Goal: Find specific page/section: Find specific page/section

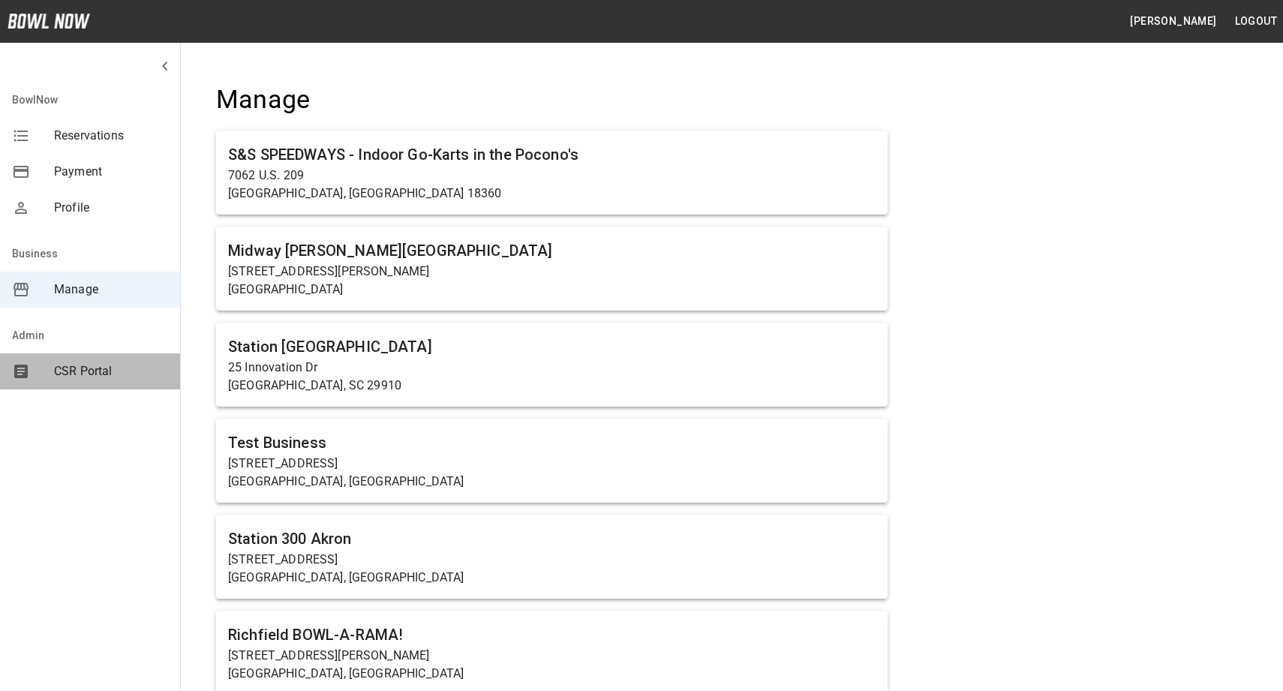
click at [85, 370] on span "CSR Portal" at bounding box center [111, 372] width 114 height 18
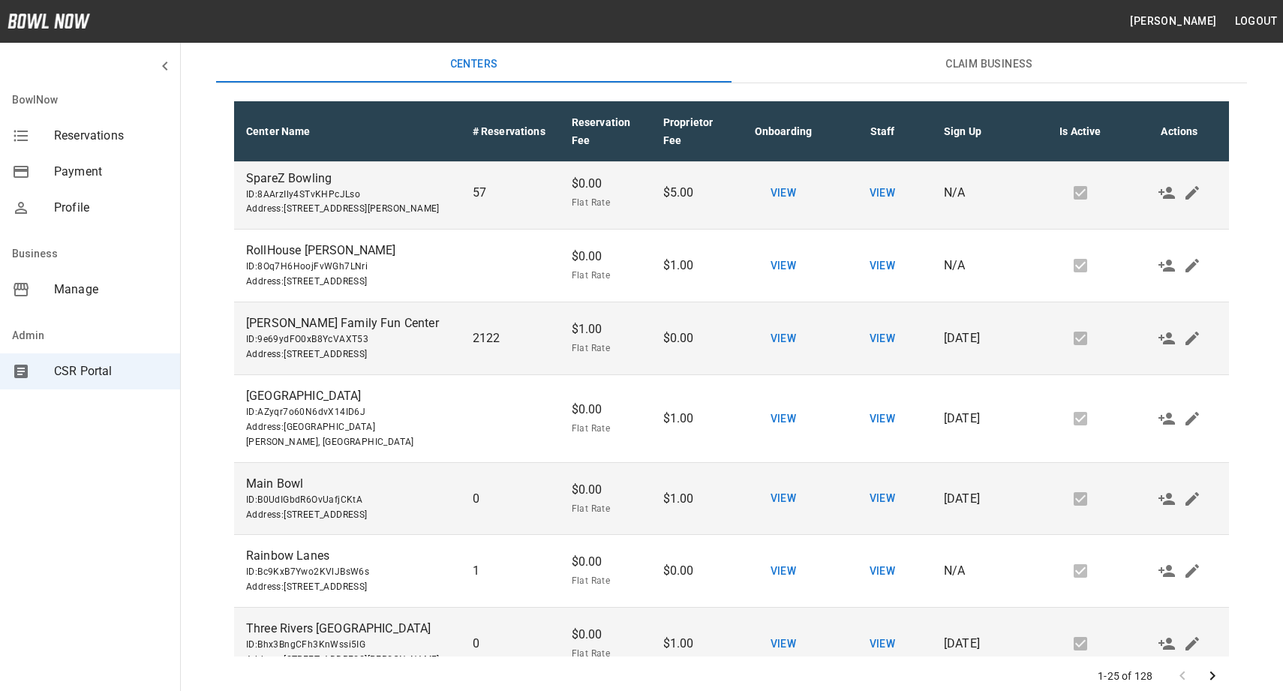
scroll to position [1549, 0]
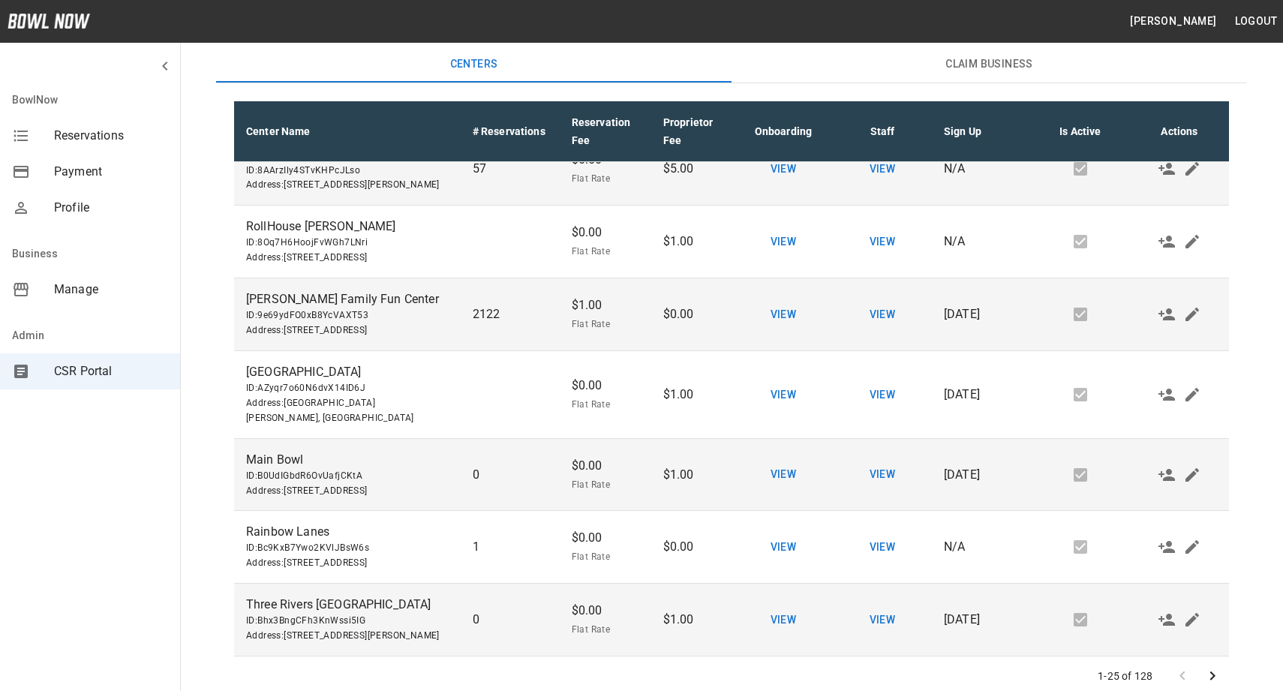
click at [1211, 670] on icon "Go to next page" at bounding box center [1213, 676] width 18 height 18
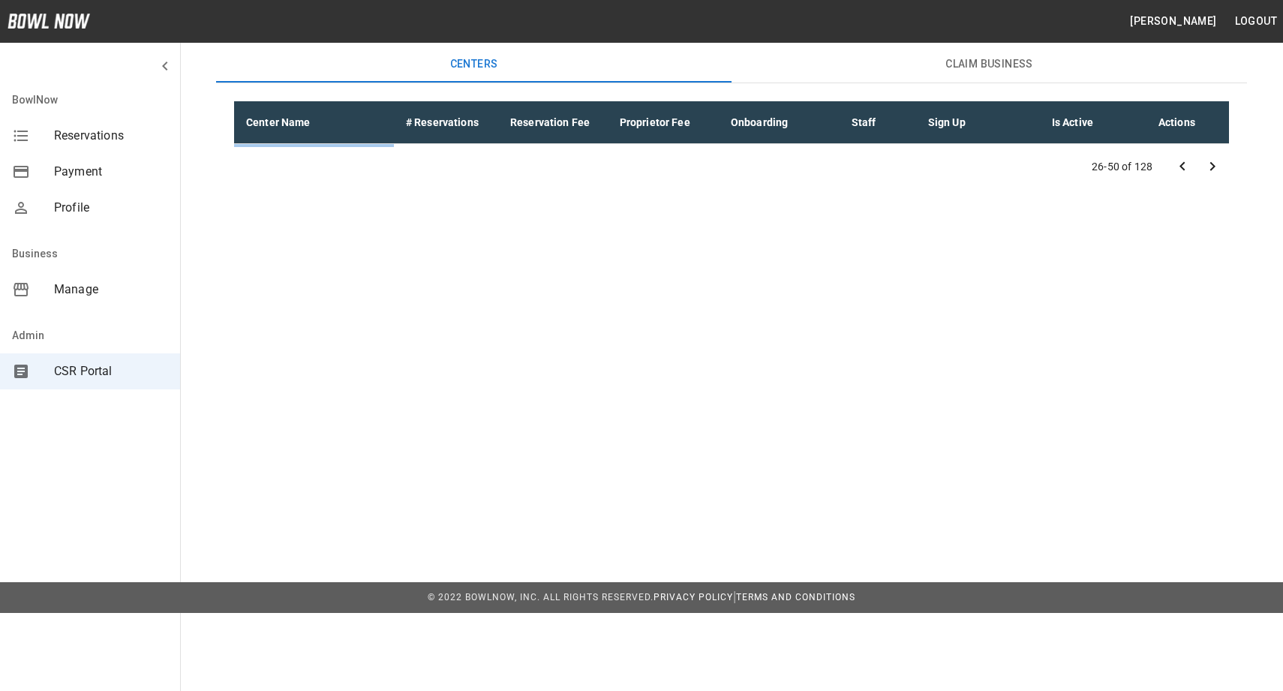
scroll to position [0, 0]
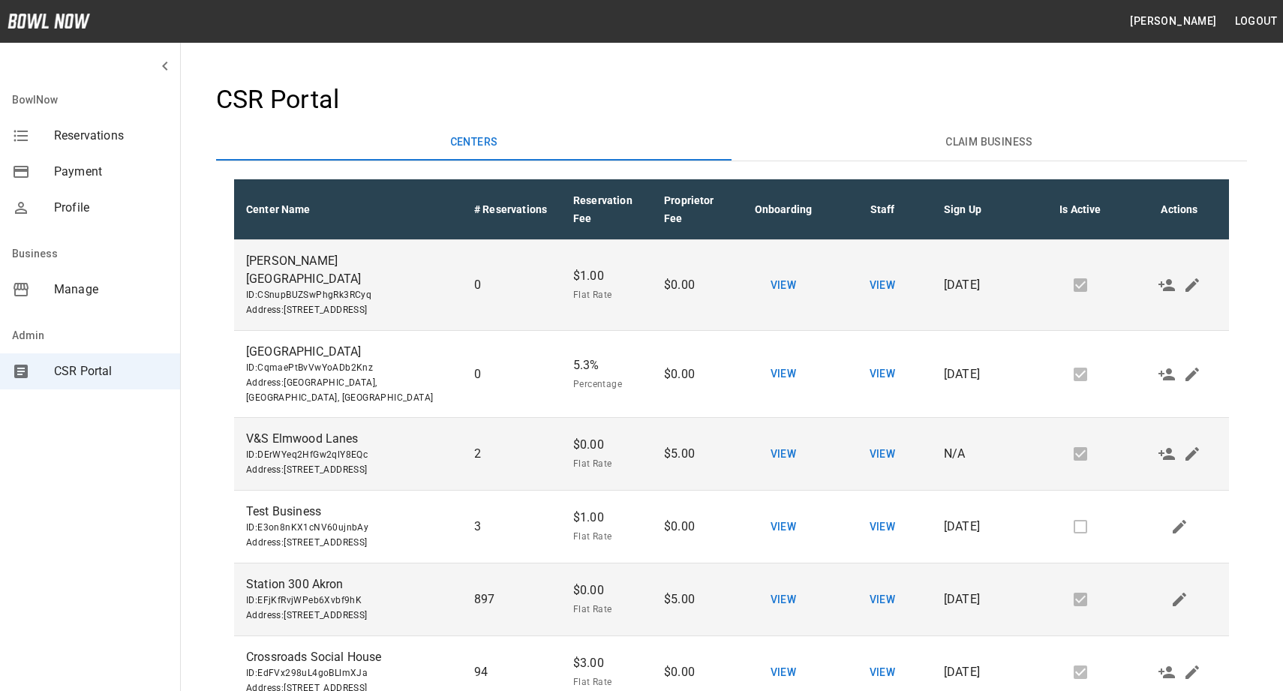
click at [922, 107] on h4 "CSR Portal" at bounding box center [731, 100] width 1031 height 32
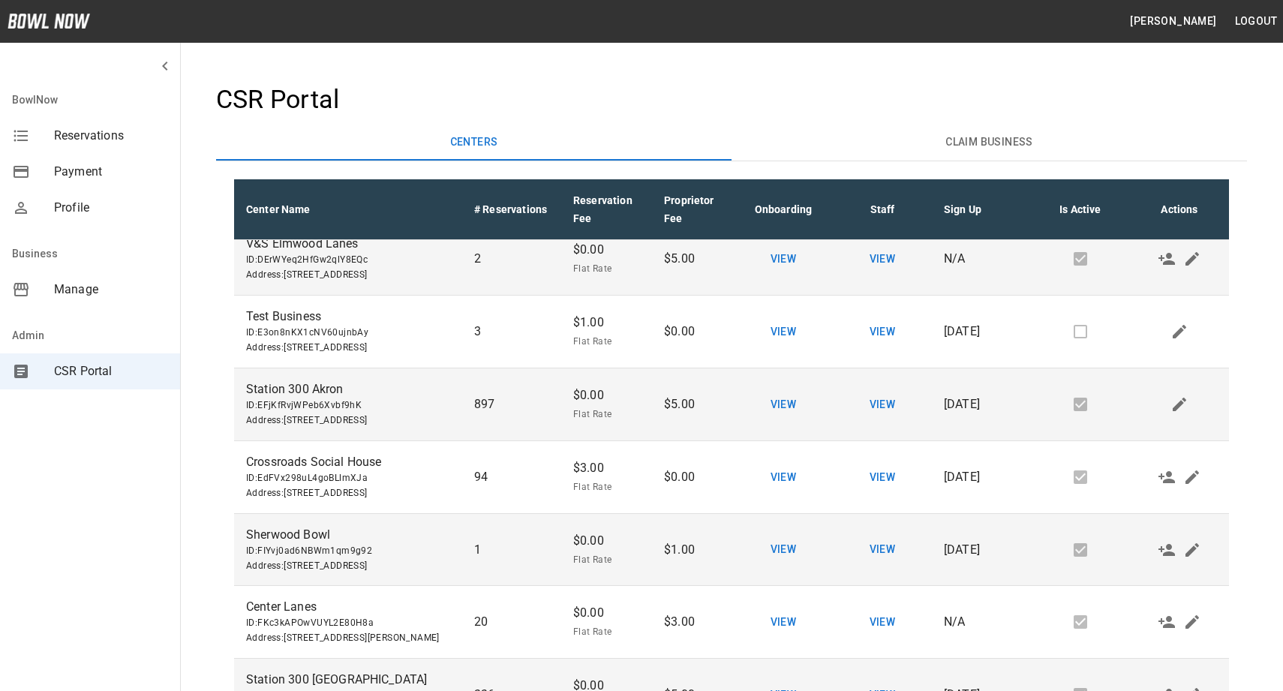
scroll to position [206, 0]
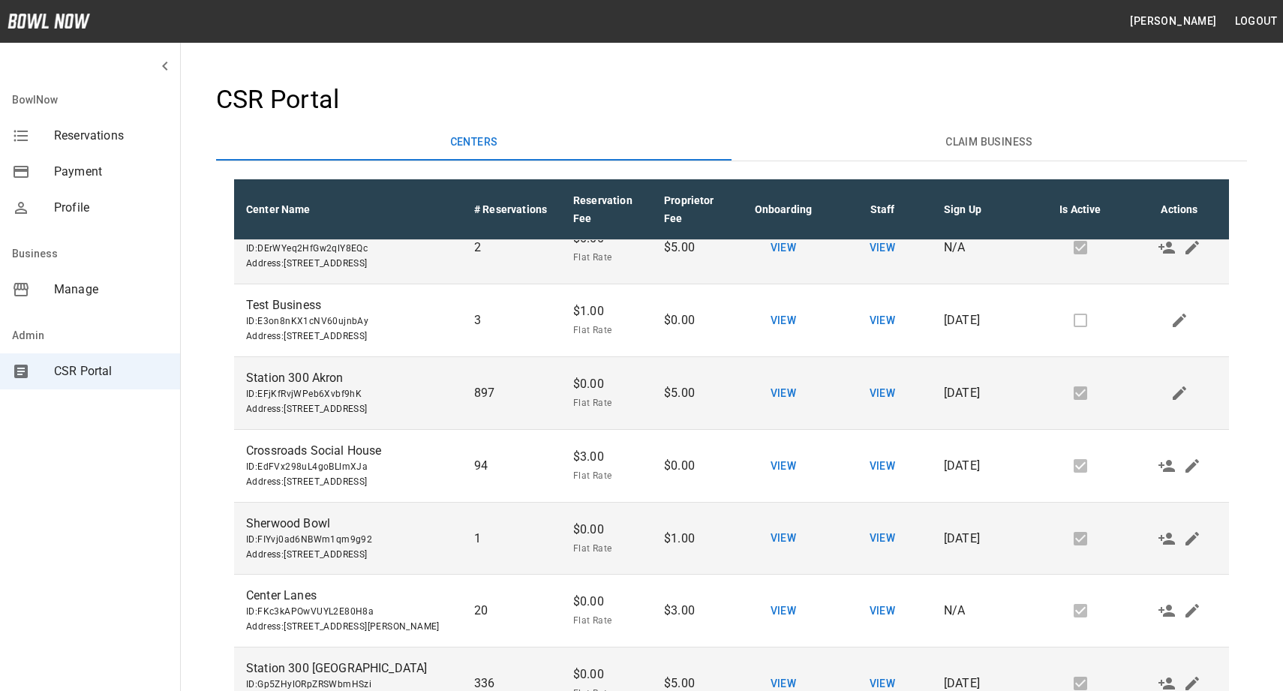
click at [339, 402] on span "ID: EFjKfRvjWPeb6Xvbf9hK" at bounding box center [348, 394] width 204 height 15
click at [302, 402] on span "ID: EFjKfRvjWPeb6Xvbf9hK" at bounding box center [348, 394] width 204 height 15
click at [93, 288] on span "Manage" at bounding box center [111, 290] width 114 height 18
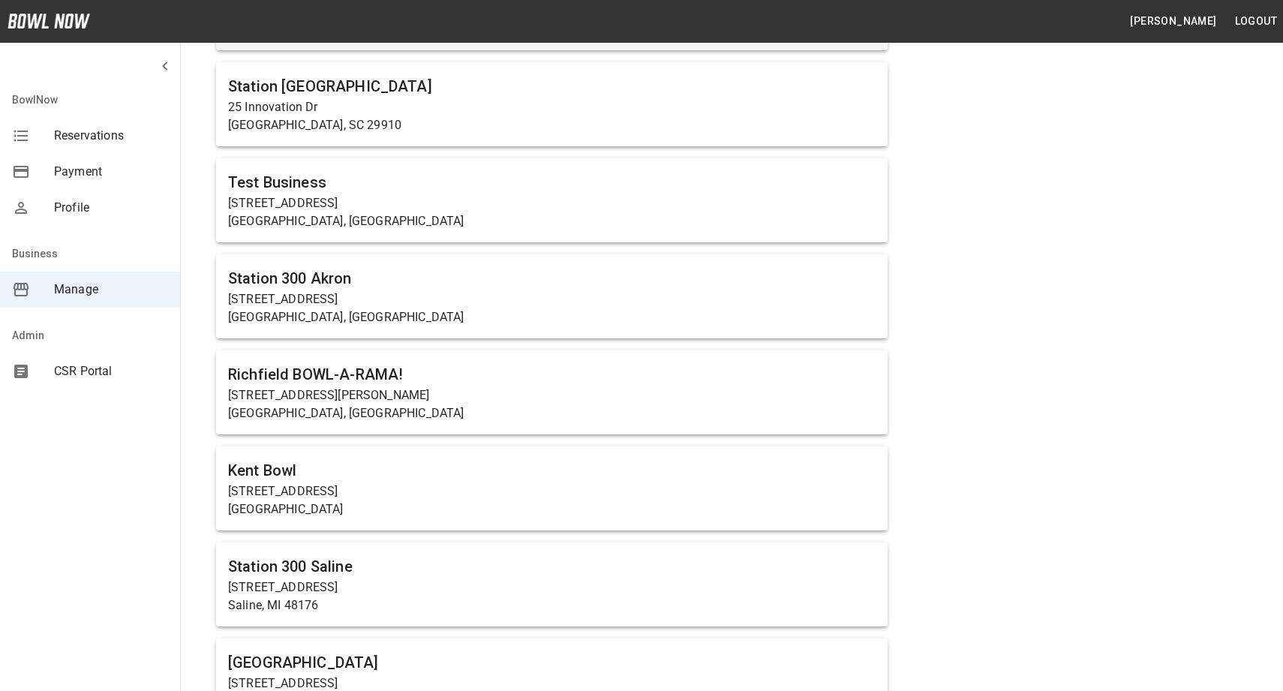
scroll to position [279, 0]
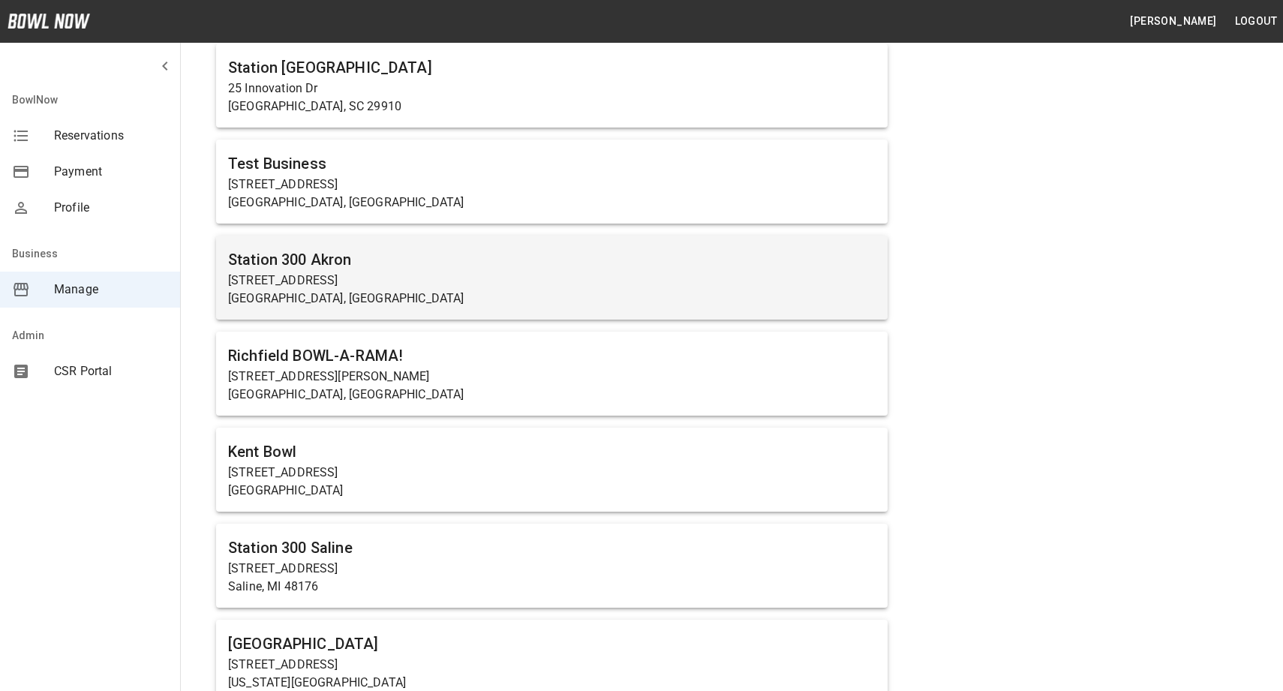
click at [453, 287] on p "[STREET_ADDRESS]" at bounding box center [552, 281] width 648 height 18
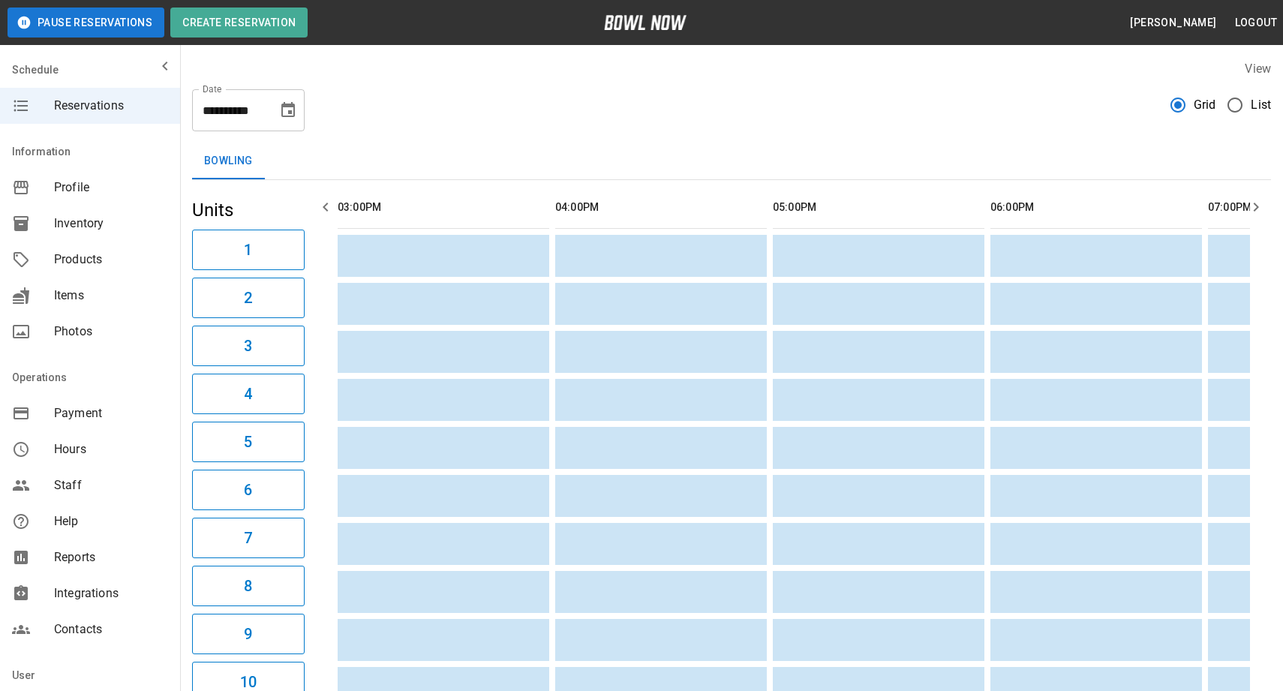
click at [83, 212] on div "Inventory" at bounding box center [90, 224] width 180 height 36
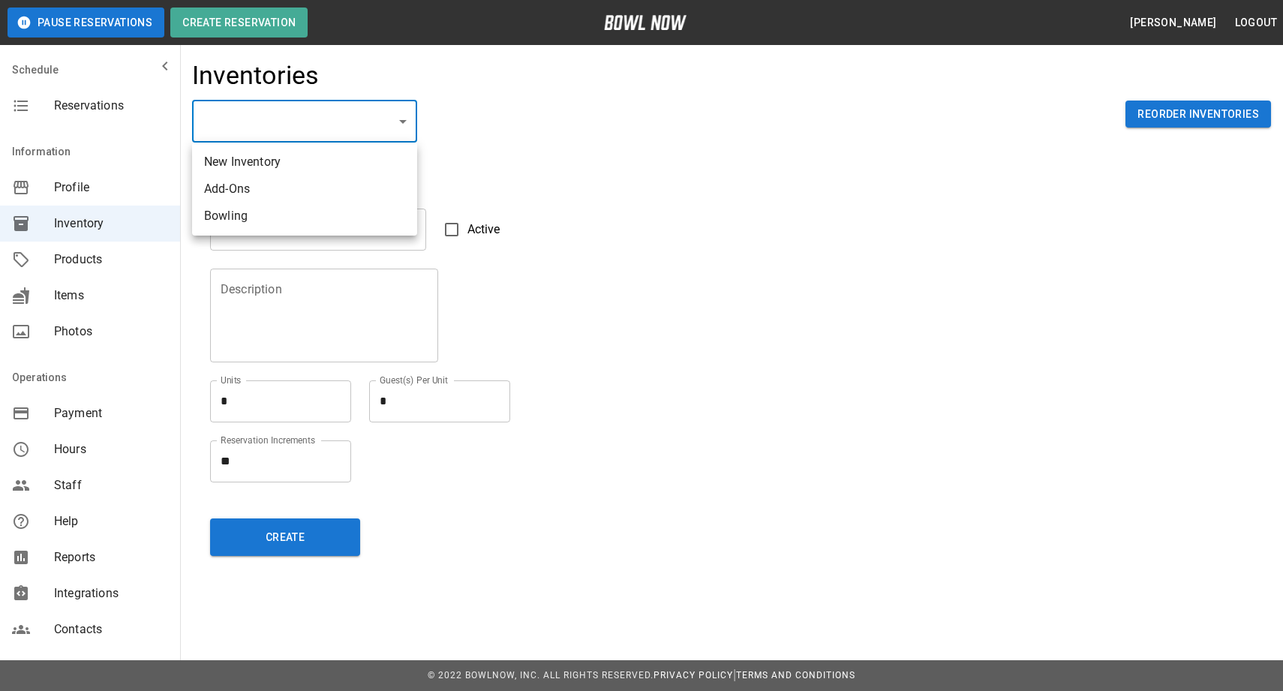
click at [711, 223] on div at bounding box center [641, 345] width 1283 height 691
